Goal: Transaction & Acquisition: Purchase product/service

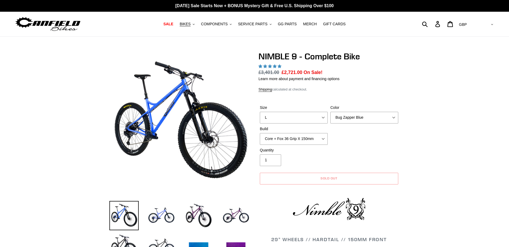
select select "L"
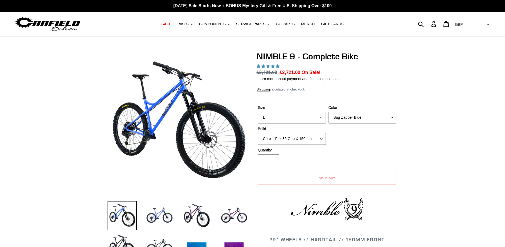
drag, startPoint x: 0, startPoint y: 0, endPoint x: 322, endPoint y: 143, distance: 351.9
click at [322, 143] on select "Core + Fox 36 Grip X 150mm Pro + Fox 36 Grip X 150mm Core + RockShox Lyrik Ulti…" at bounding box center [292, 139] width 68 height 12
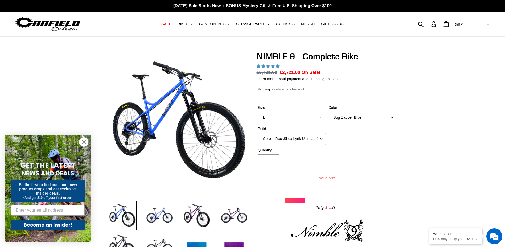
click at [258, 133] on select "Core + Fox 36 Grip X 150mm Pro + Fox 36 Grip X 150mm Core + RockShox Lyrik Ulti…" at bounding box center [292, 139] width 68 height 12
click at [318, 140] on select "Core + Fox 36 Grip X 150mm Pro + Fox 36 Grip X 150mm Core + RockShox Lyrik Ulti…" at bounding box center [292, 139] width 68 height 12
click at [258, 133] on select "Core + Fox 36 Grip X 150mm Pro + Fox 36 Grip X 150mm Core + RockShox Lyrik Ulti…" at bounding box center [292, 139] width 68 height 12
click at [313, 140] on select "Core + Fox 36 Grip X 150mm Pro + Fox 36 Grip X 150mm Core + RockShox Lyrik Ulti…" at bounding box center [292, 139] width 68 height 12
click at [258, 133] on select "Core + Fox 36 Grip X 150mm Pro + Fox 36 Grip X 150mm Core + RockShox Lyrik Ulti…" at bounding box center [292, 139] width 68 height 12
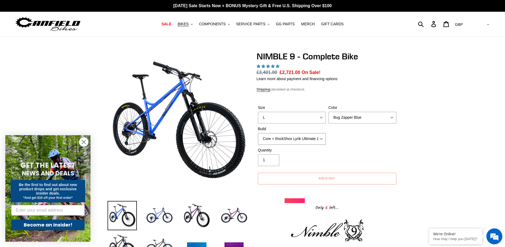
click at [308, 144] on select "Core + Fox 36 Grip X 150mm Pro + Fox 36 Grip X 150mm Core + RockShox Lyrik Ulti…" at bounding box center [292, 139] width 68 height 12
click at [258, 133] on select "Core + Fox 36 Grip X 150mm Pro + Fox 36 Grip X 150mm Core + RockShox Lyrik Ulti…" at bounding box center [292, 139] width 68 height 12
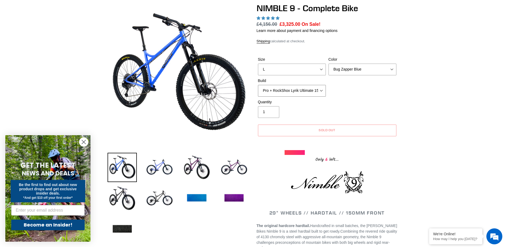
scroll to position [27, 0]
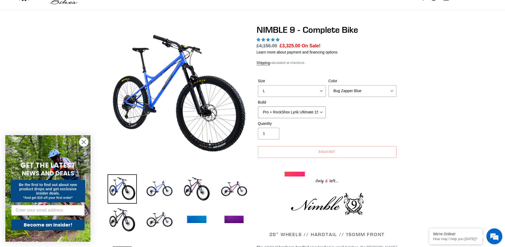
click at [320, 112] on select "Core + Fox 36 Grip X 150mm Pro + Fox 36 Grip X 150mm Core + RockShox Lyrik Ulti…" at bounding box center [292, 113] width 68 height 12
click at [258, 107] on select "Core + Fox 36 Grip X 150mm Pro + Fox 36 Grip X 150mm Core + RockShox Lyrik Ulti…" at bounding box center [292, 113] width 68 height 12
click at [305, 113] on select "Core + Fox 36 Grip X 150mm Pro + Fox 36 Grip X 150mm Core + RockShox Lyrik Ulti…" at bounding box center [292, 113] width 68 height 12
click at [258, 107] on select "Core + Fox 36 Grip X 150mm Pro + Fox 36 Grip X 150mm Core + RockShox Lyrik Ulti…" at bounding box center [292, 113] width 68 height 12
click at [314, 113] on select "Core + Fox 36 Grip X 150mm Pro + Fox 36 Grip X 150mm Core + RockShox Lyrik Ulti…" at bounding box center [292, 113] width 68 height 12
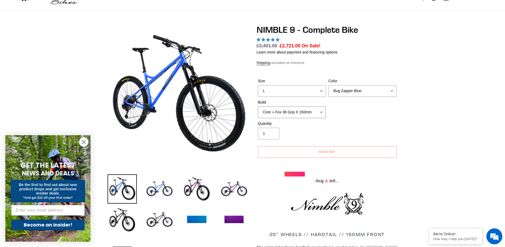
select select "Core + RockShox Lyrik Ultimate 150mm"
click at [258, 107] on select "Core + Fox 36 Grip X 150mm Pro + Fox 36 Grip X 150mm Core + RockShox Lyrik Ulti…" at bounding box center [292, 113] width 68 height 12
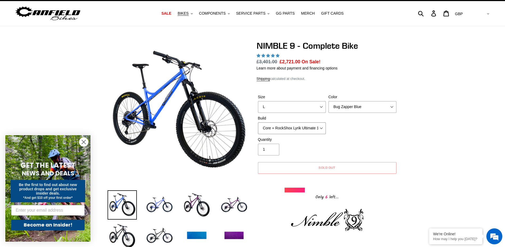
scroll to position [7, 0]
